Goal: Information Seeking & Learning: Learn about a topic

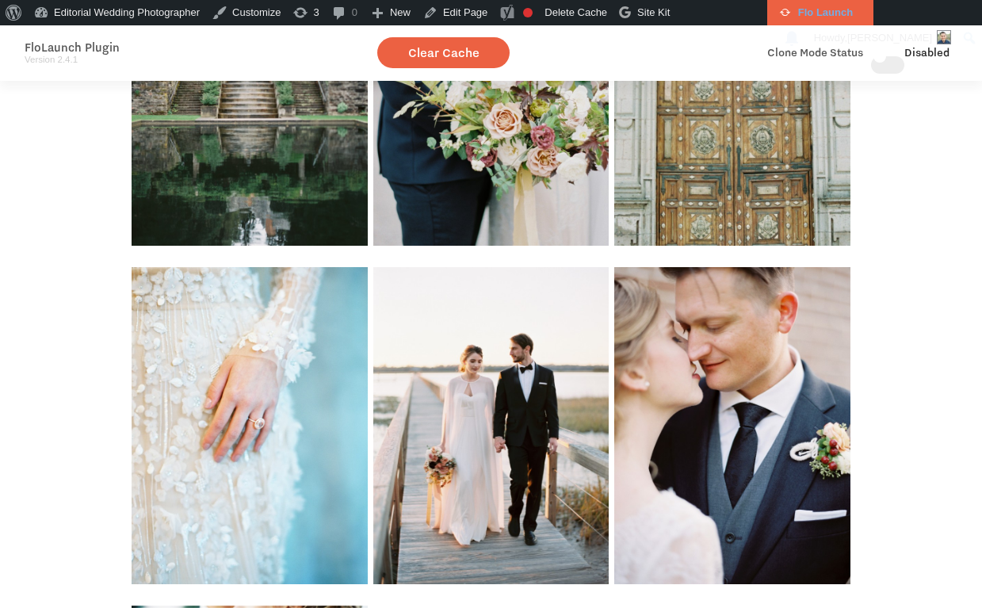
scroll to position [9191, 0]
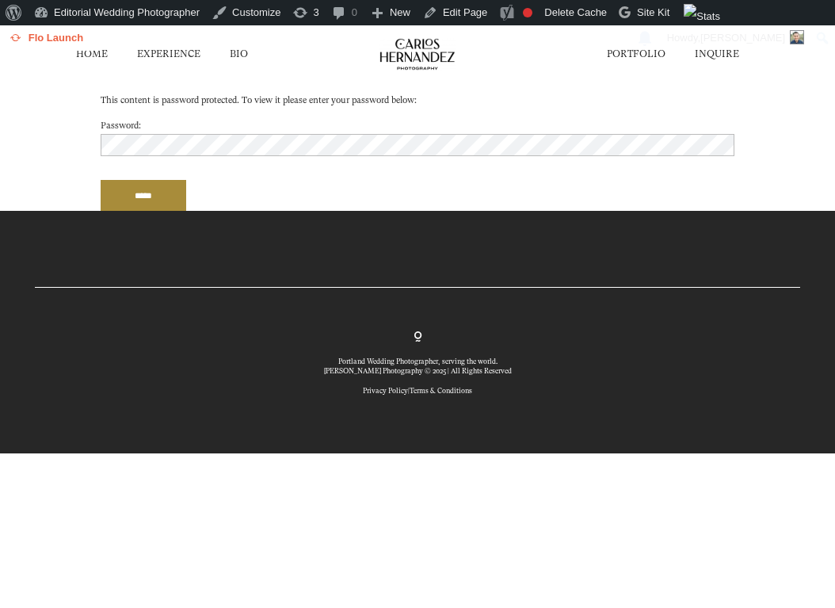
click at [170, 196] on input "*****" at bounding box center [144, 195] width 86 height 31
